Goal: Task Accomplishment & Management: Complete application form

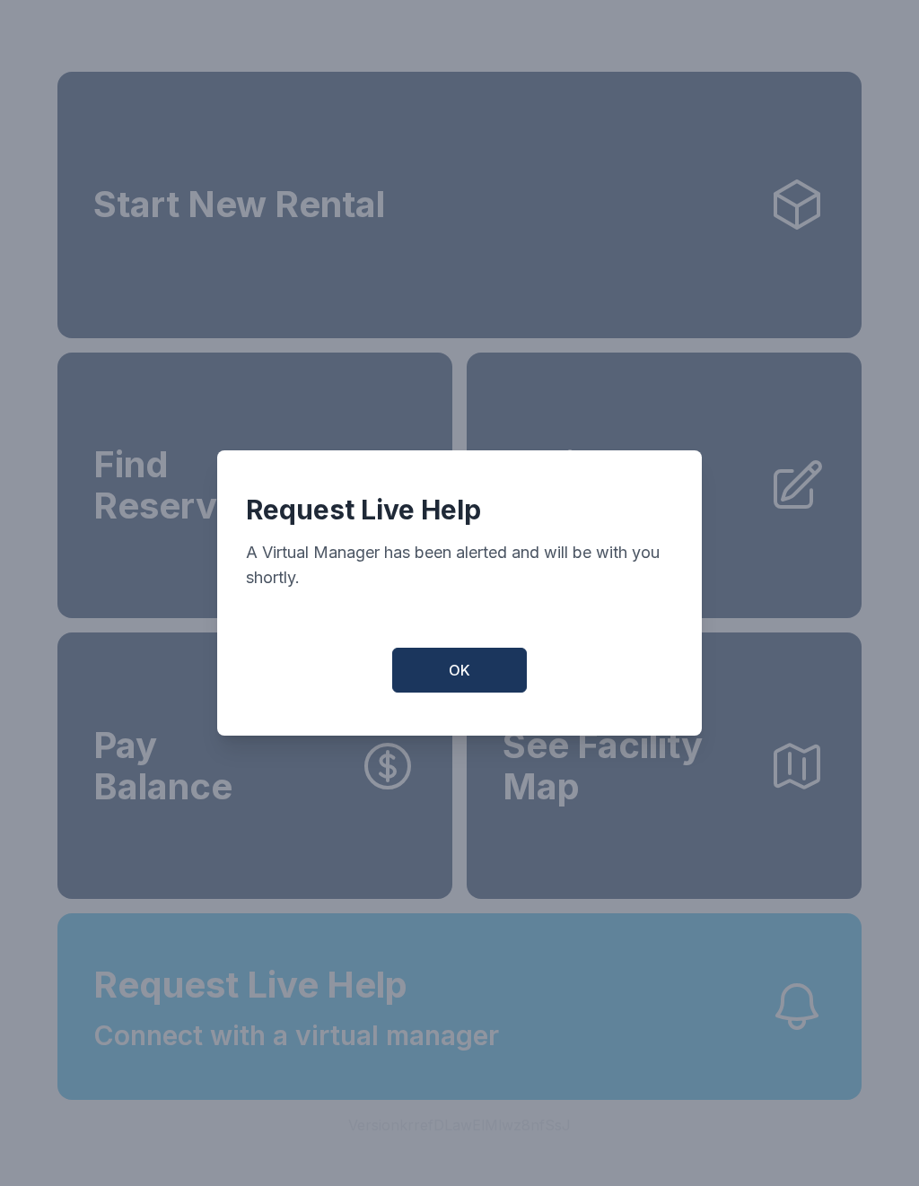
click at [493, 693] on button "OK" at bounding box center [459, 670] width 135 height 45
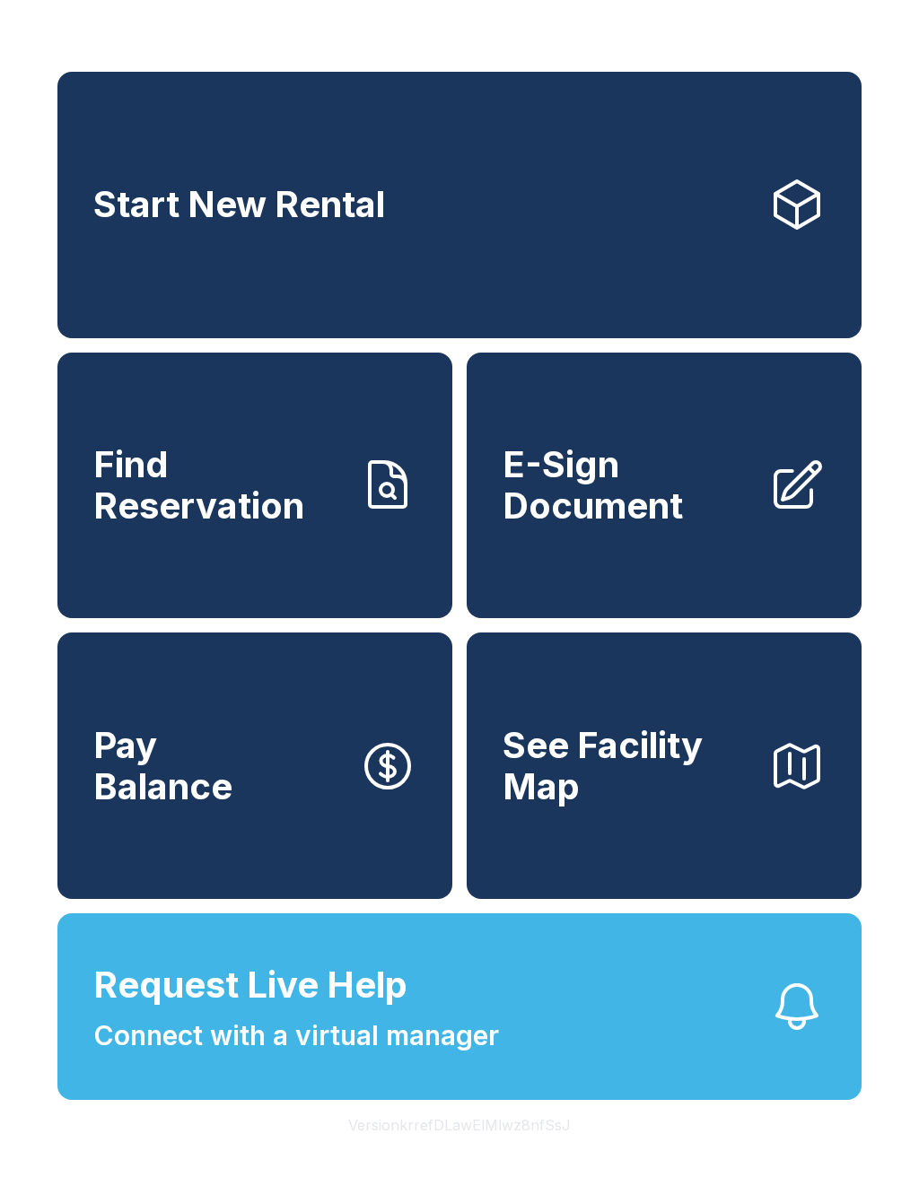
click at [676, 1058] on button "Request Live Help Connect with a virtual manager" at bounding box center [459, 1006] width 804 height 187
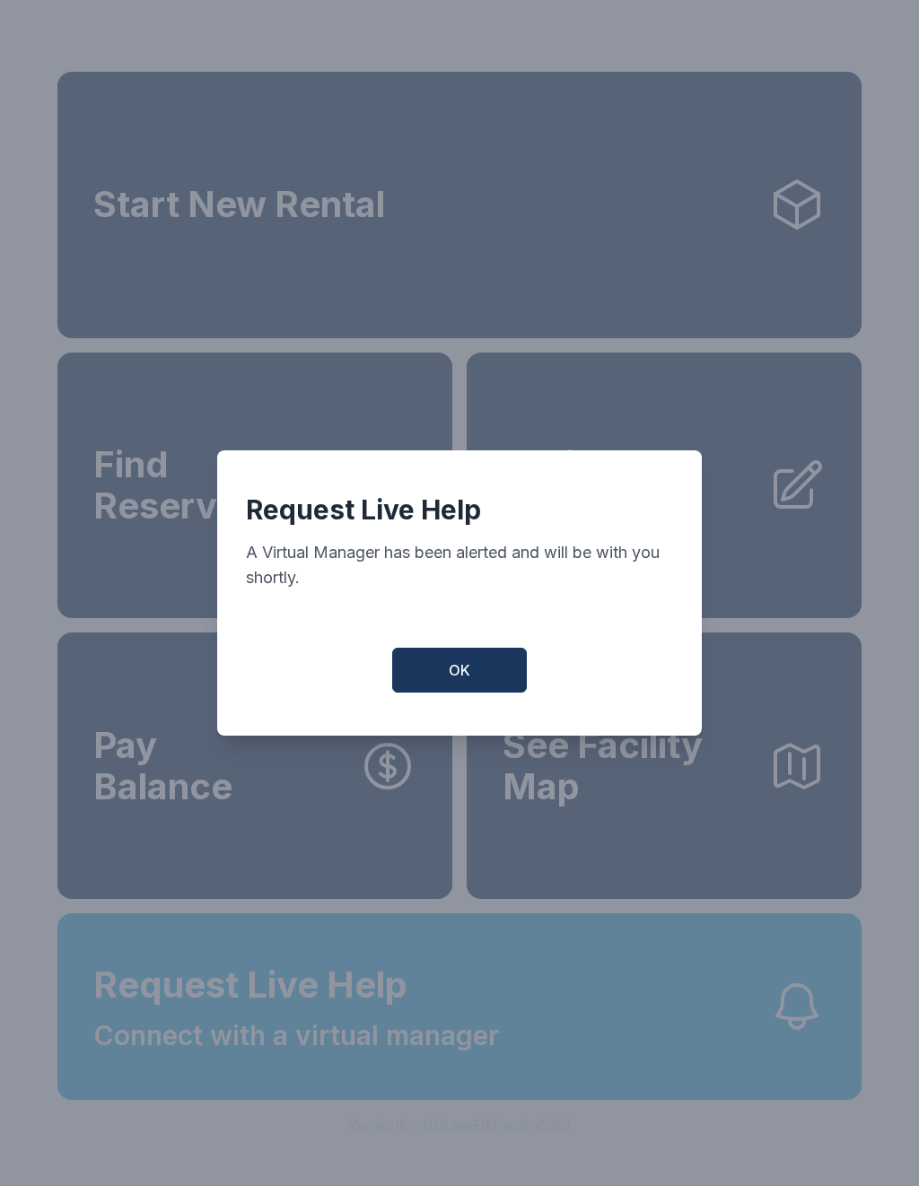
click at [463, 693] on button "OK" at bounding box center [459, 670] width 135 height 45
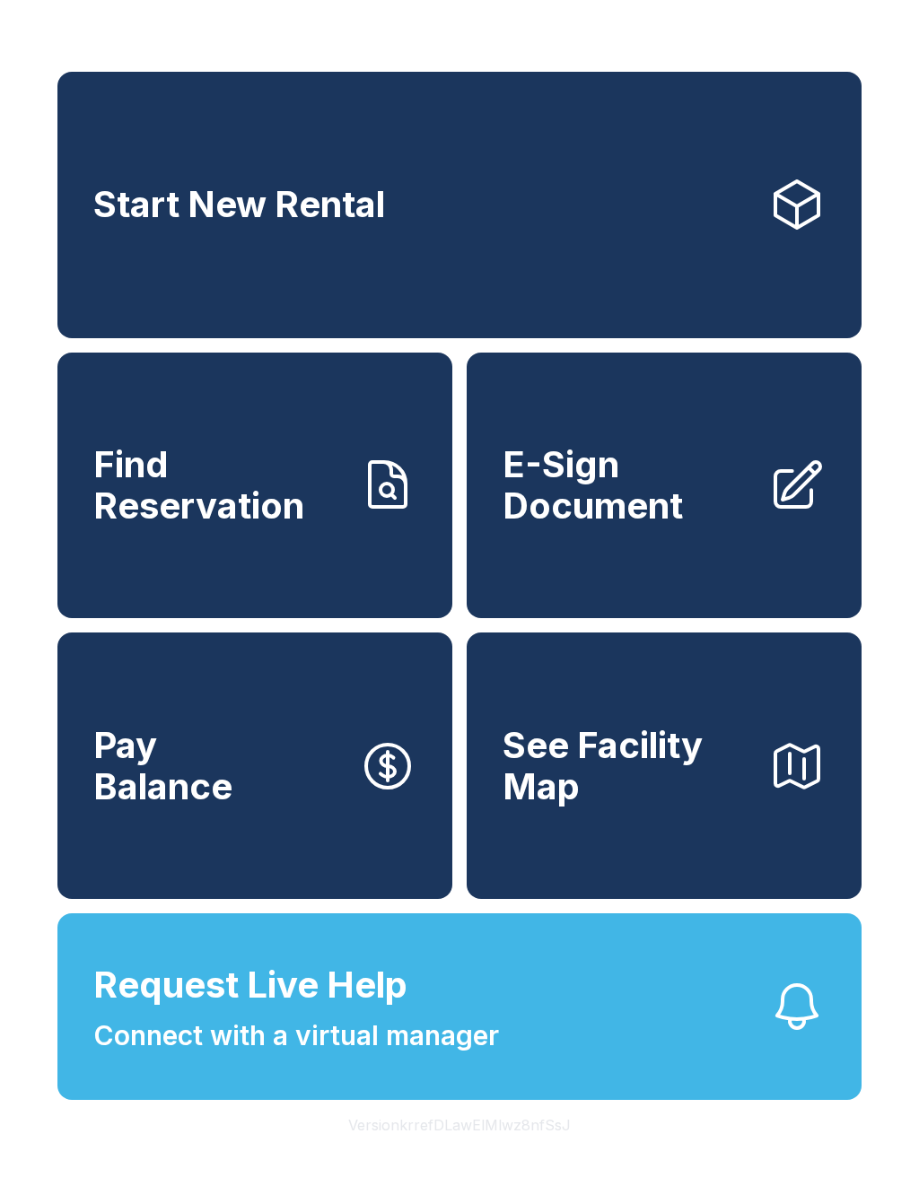
click at [703, 573] on link "E-Sign Document" at bounding box center [664, 486] width 395 height 266
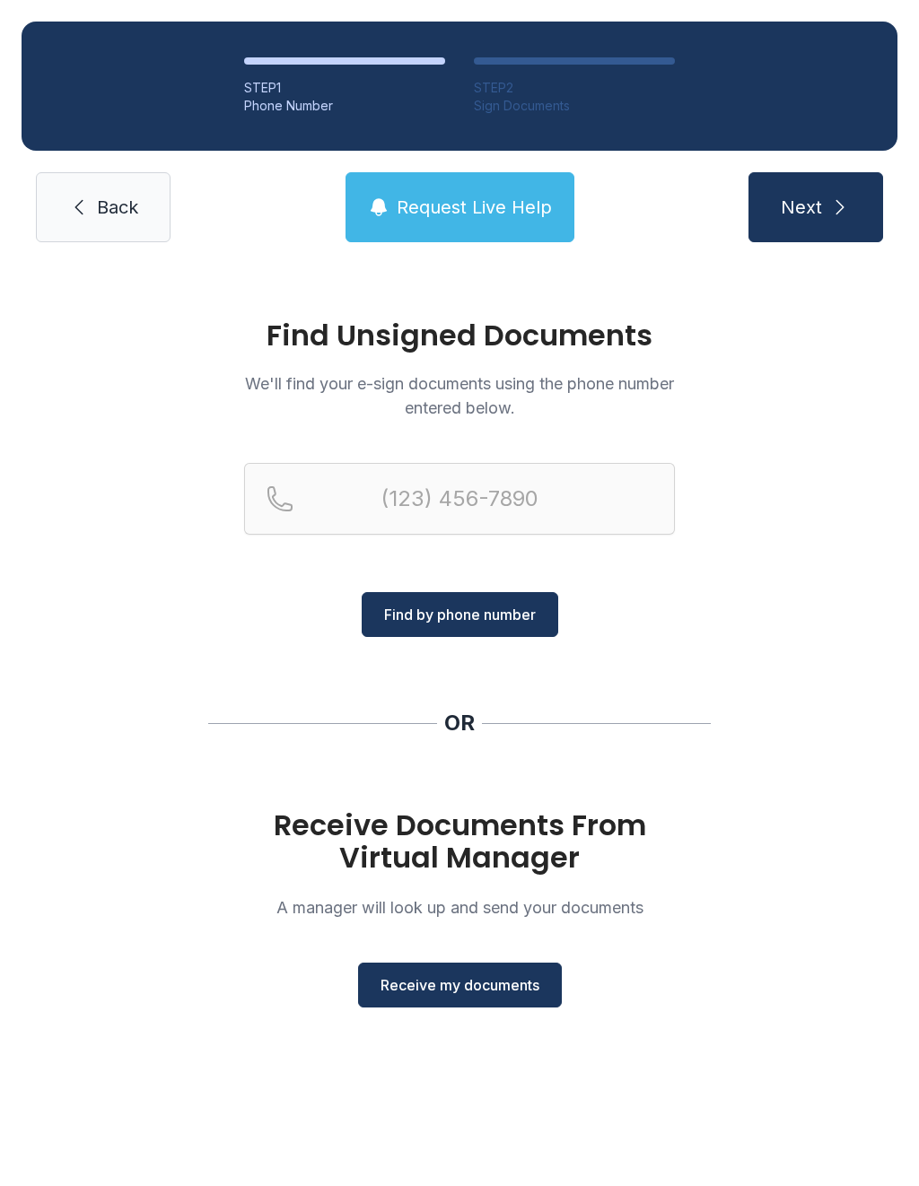
click at [495, 980] on span "Receive my documents" at bounding box center [459, 985] width 159 height 22
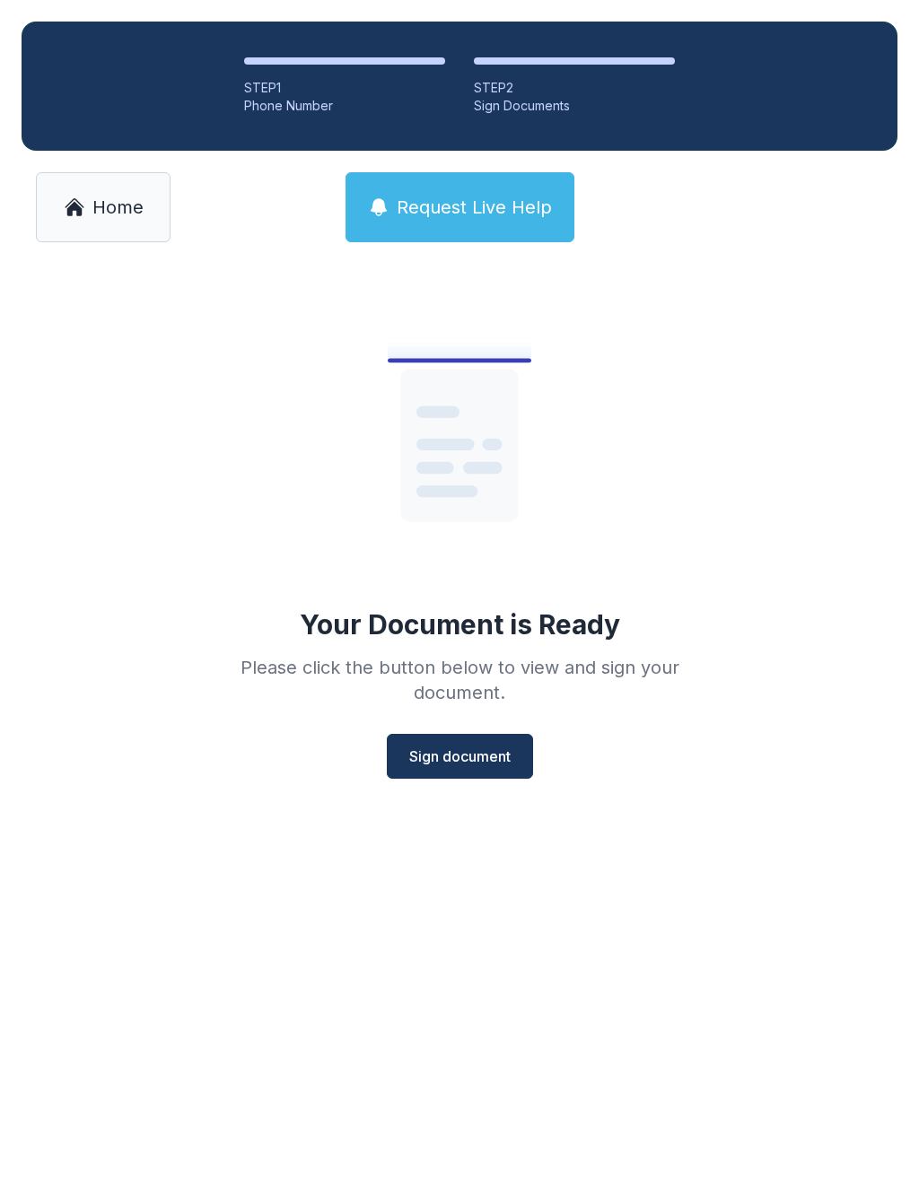
click at [474, 744] on button "Sign document" at bounding box center [460, 756] width 146 height 45
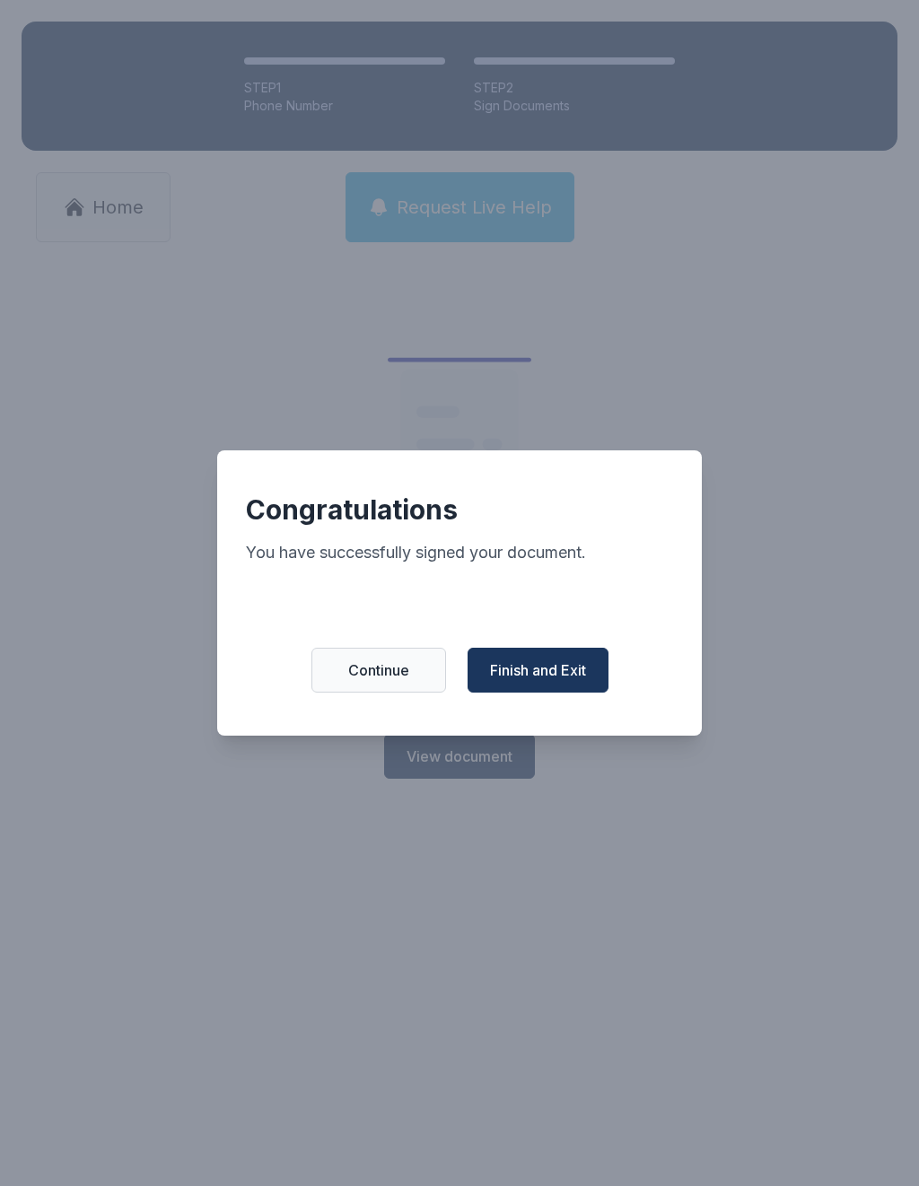
click at [583, 661] on button "Finish and Exit" at bounding box center [537, 670] width 141 height 45
